Goal: Navigation & Orientation: Find specific page/section

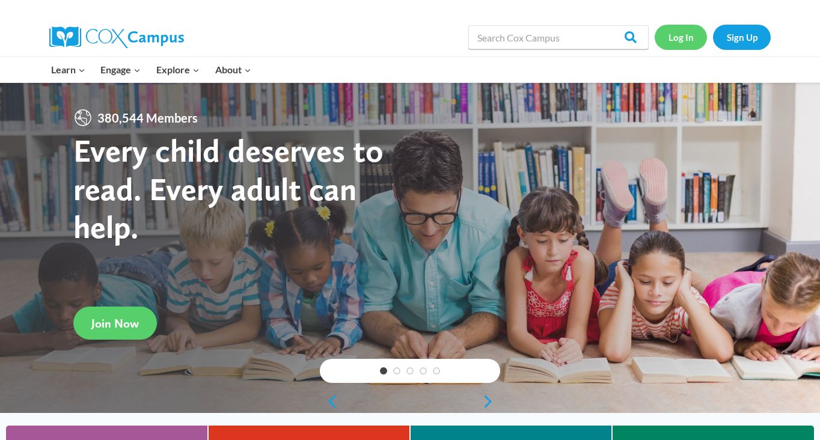
click at [697, 37] on link "Log In" at bounding box center [681, 37] width 52 height 25
click at [676, 31] on link "Log In" at bounding box center [681, 37] width 52 height 25
